Goal: Task Accomplishment & Management: Manage account settings

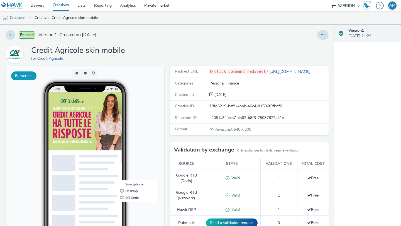
click at [27, 79] on button "Fullscreen" at bounding box center [23, 76] width 25 height 9
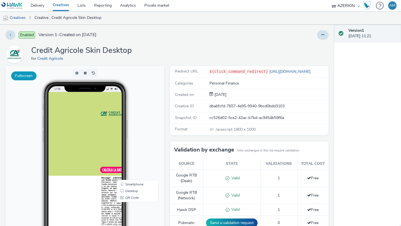
click at [31, 75] on button "Fullscreen" at bounding box center [23, 76] width 25 height 9
click at [294, 70] on link "[URL][DOMAIN_NAME]" at bounding box center [290, 71] width 45 height 5
click at [68, 18] on link "Creative : Credit Agricole Skin Desktop" at bounding box center [68, 17] width 72 height 13
click at [66, 20] on link "Creative : Credit Agricole Skin Desktop" at bounding box center [68, 17] width 72 height 13
click at [65, 6] on link "Creatives" at bounding box center [60, 5] width 25 height 11
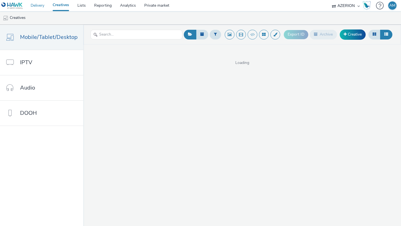
click at [46, 8] on link "Delivery" at bounding box center [37, 5] width 22 height 11
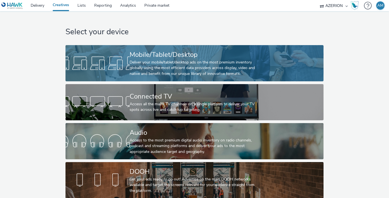
click at [114, 70] on div at bounding box center [97, 63] width 64 height 18
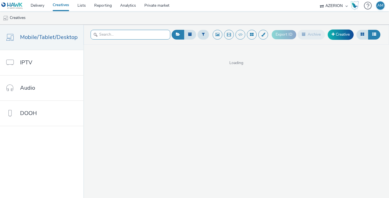
click at [139, 38] on input "text" at bounding box center [130, 35] width 80 height 10
type input "credit"
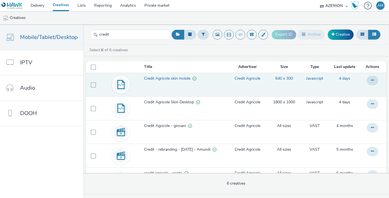
click at [175, 80] on span "Credit Agricole skin mobile" at bounding box center [168, 79] width 48 height 6
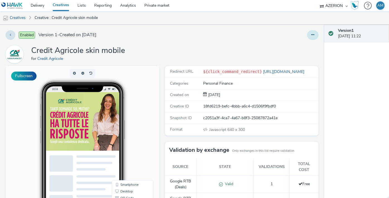
click at [313, 34] on icon at bounding box center [312, 35] width 3 height 4
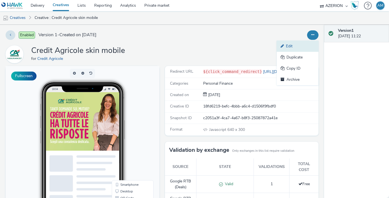
click at [298, 43] on link "Edit" at bounding box center [297, 46] width 42 height 11
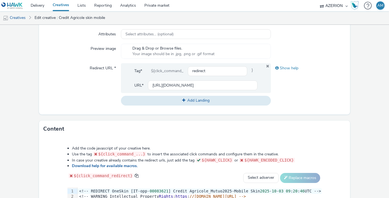
scroll to position [173, 0]
click at [114, 66] on label "Redirect URL *" at bounding box center [102, 68] width 31 height 8
drag, startPoint x: 176, startPoint y: 82, endPoint x: 308, endPoint y: 84, distance: 132.0
click at [308, 84] on div "Redirect URL * Tag* ${click_command_ redirect } URL* https://www.credit-agricol…" at bounding box center [194, 85] width 302 height 42
click at [170, 87] on input "[URL][DOMAIN_NAME]" at bounding box center [202, 86] width 109 height 10
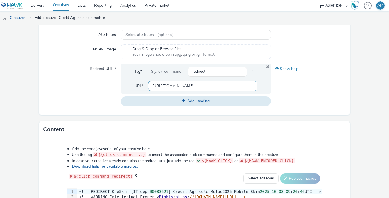
scroll to position [0, 198]
drag, startPoint x: 185, startPoint y: 87, endPoint x: 296, endPoint y: 94, distance: 112.1
click at [296, 94] on div "Redirect URL * Tag* ${click_command_ redirect } URL* https://www.credit-agricol…" at bounding box center [194, 85] width 302 height 42
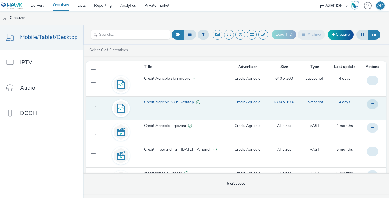
click at [164, 103] on span "Credit Agricole Skin Desktop" at bounding box center [170, 102] width 52 height 6
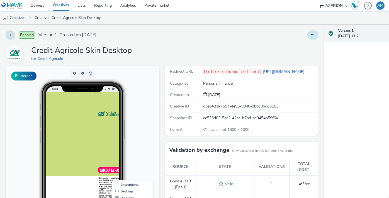
click at [314, 35] on icon at bounding box center [312, 35] width 3 height 4
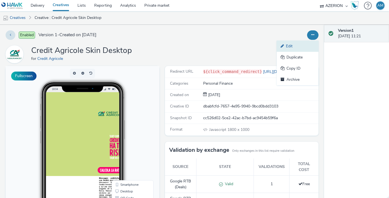
click at [304, 44] on link "Edit" at bounding box center [297, 46] width 42 height 11
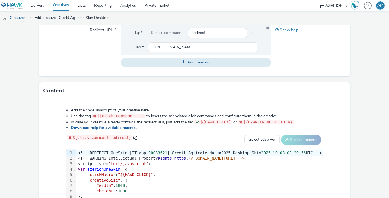
scroll to position [197, 0]
